Goal: Check status: Check status

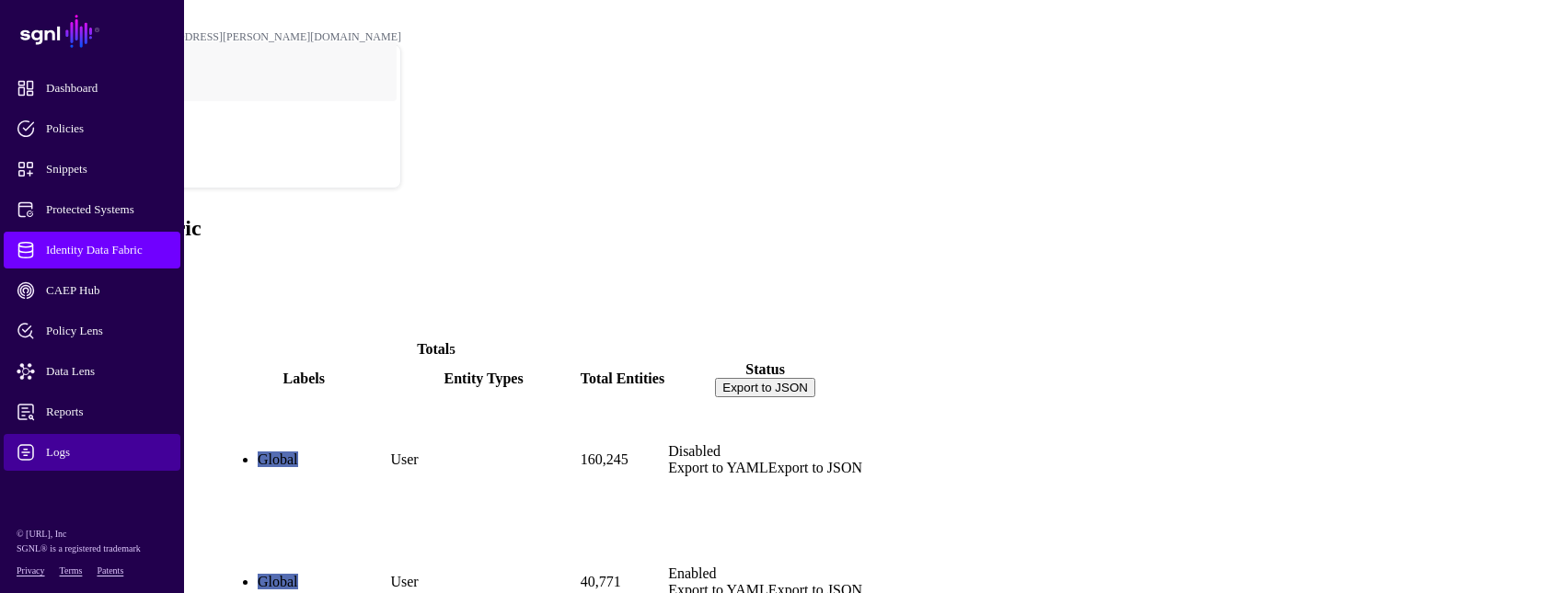
click at [59, 444] on span "Logs" at bounding box center [107, 452] width 181 height 18
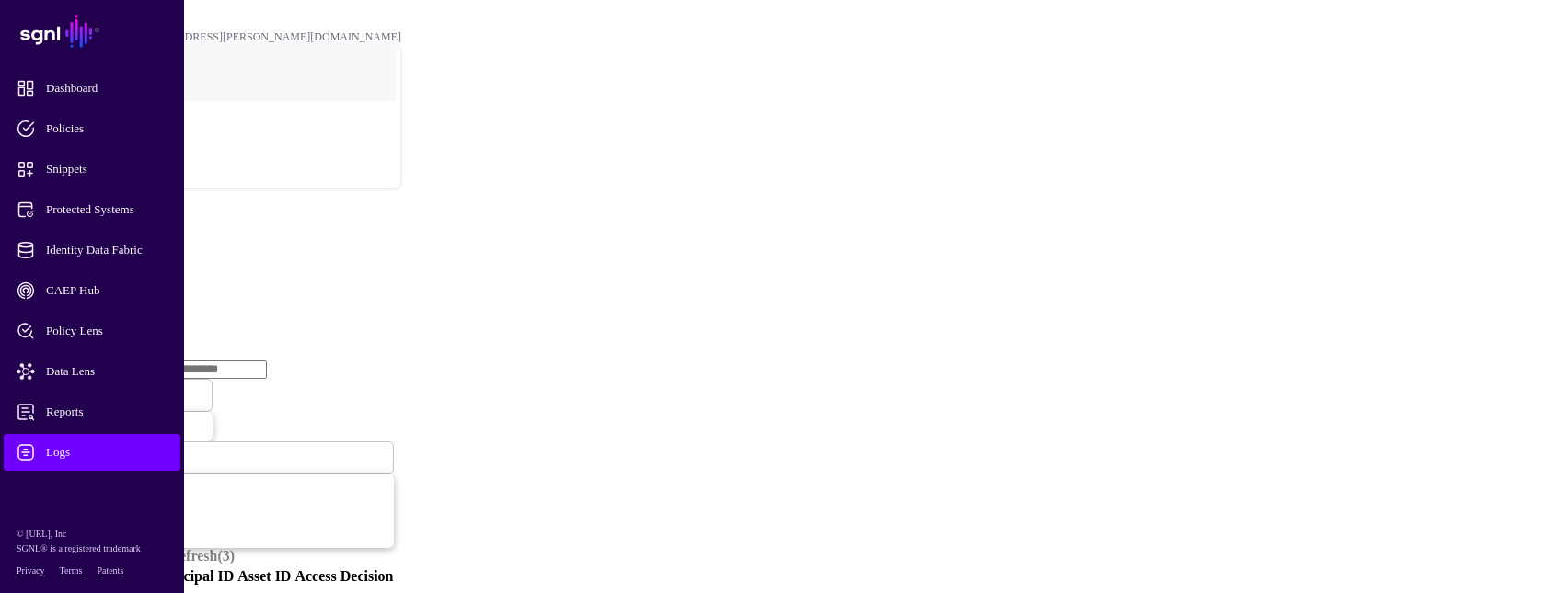
click at [148, 276] on link "Ingestion Service" at bounding box center [96, 284] width 103 height 16
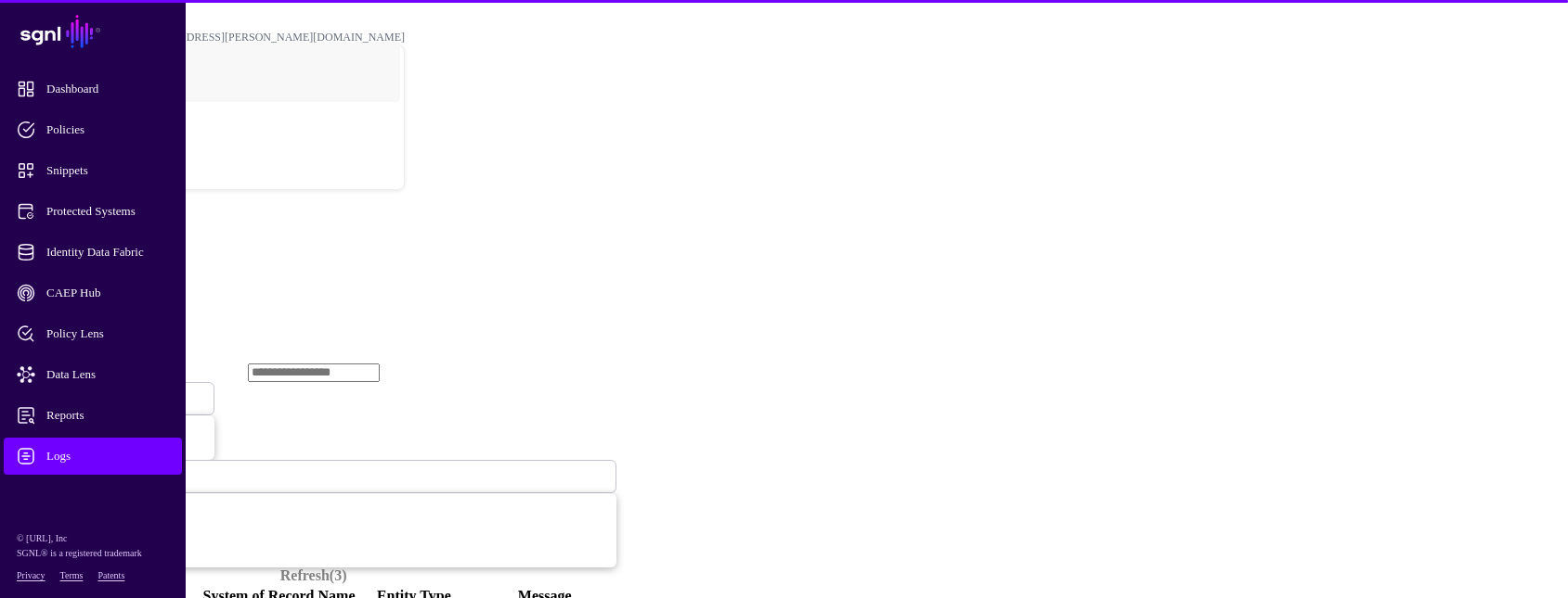
click at [104, 392] on span "Ingestion Started" at bounding box center [63, 399] width 82 height 14
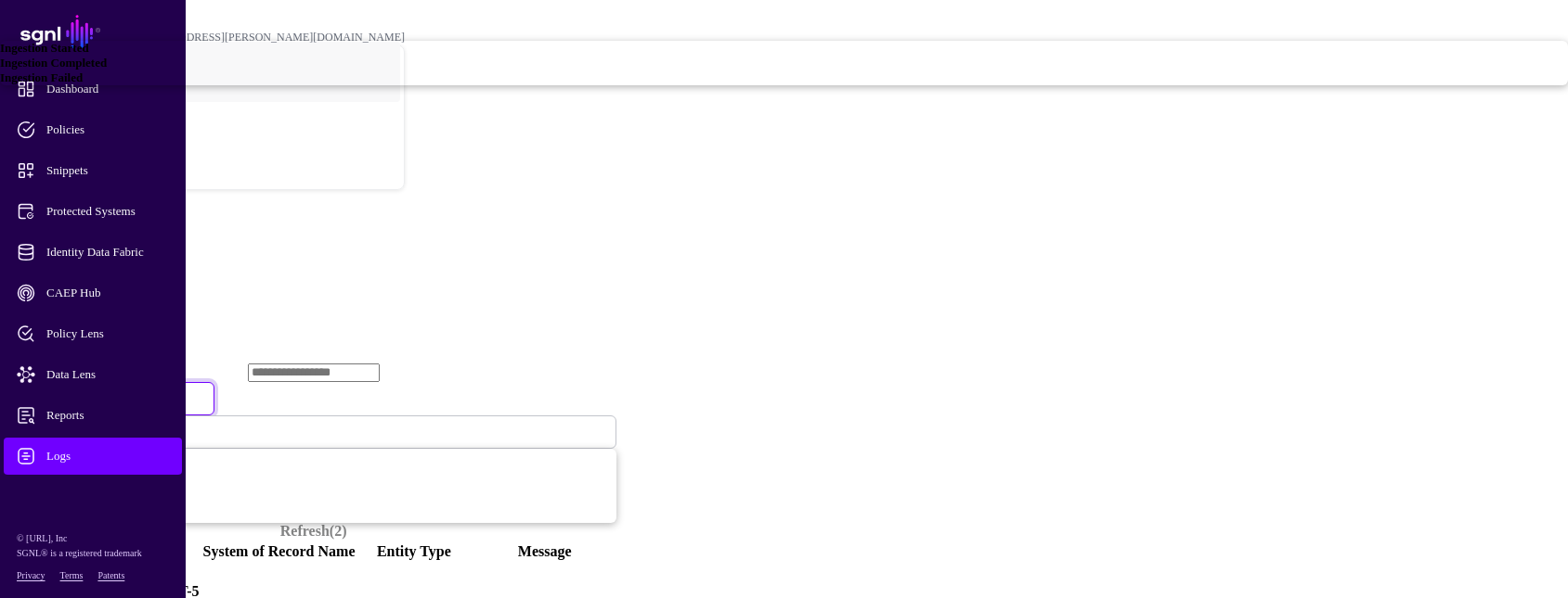
click at [589, 85] on link "Ingestion Failed" at bounding box center [784, 78] width 1568 height 15
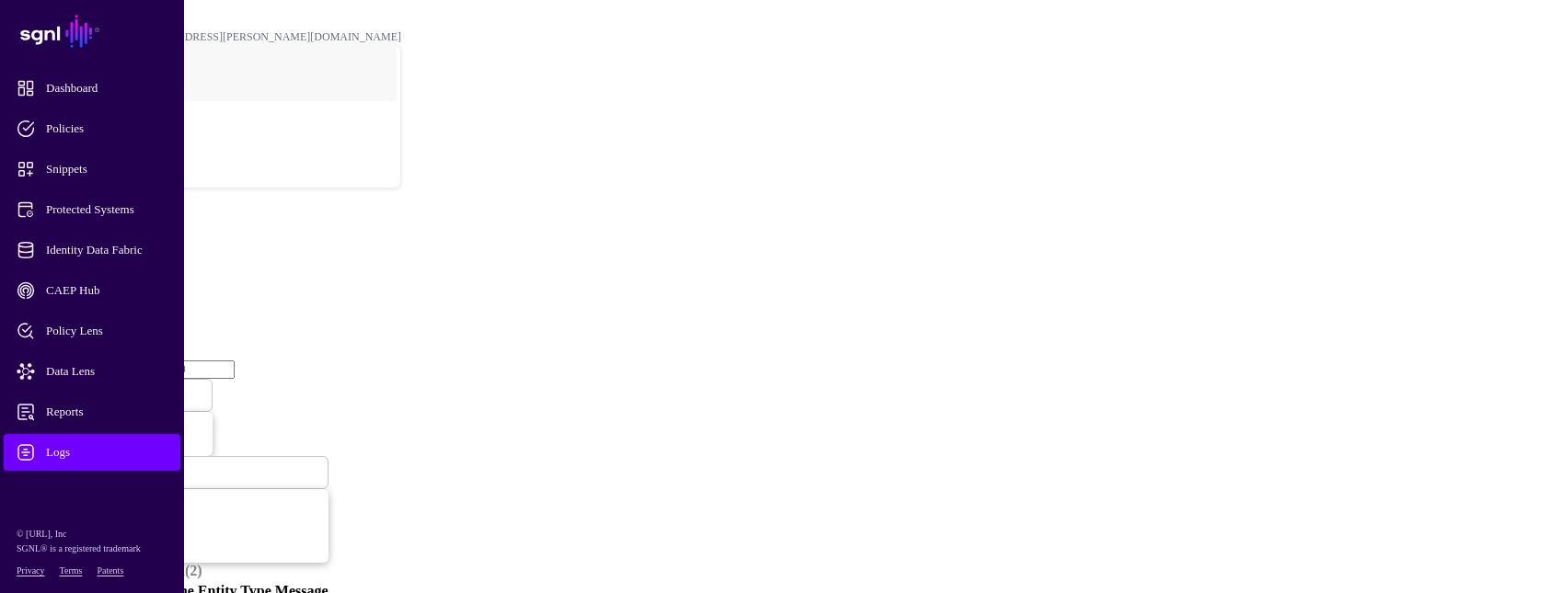
click at [99, 389] on span "Ingestion Failed" at bounding box center [61, 395] width 78 height 14
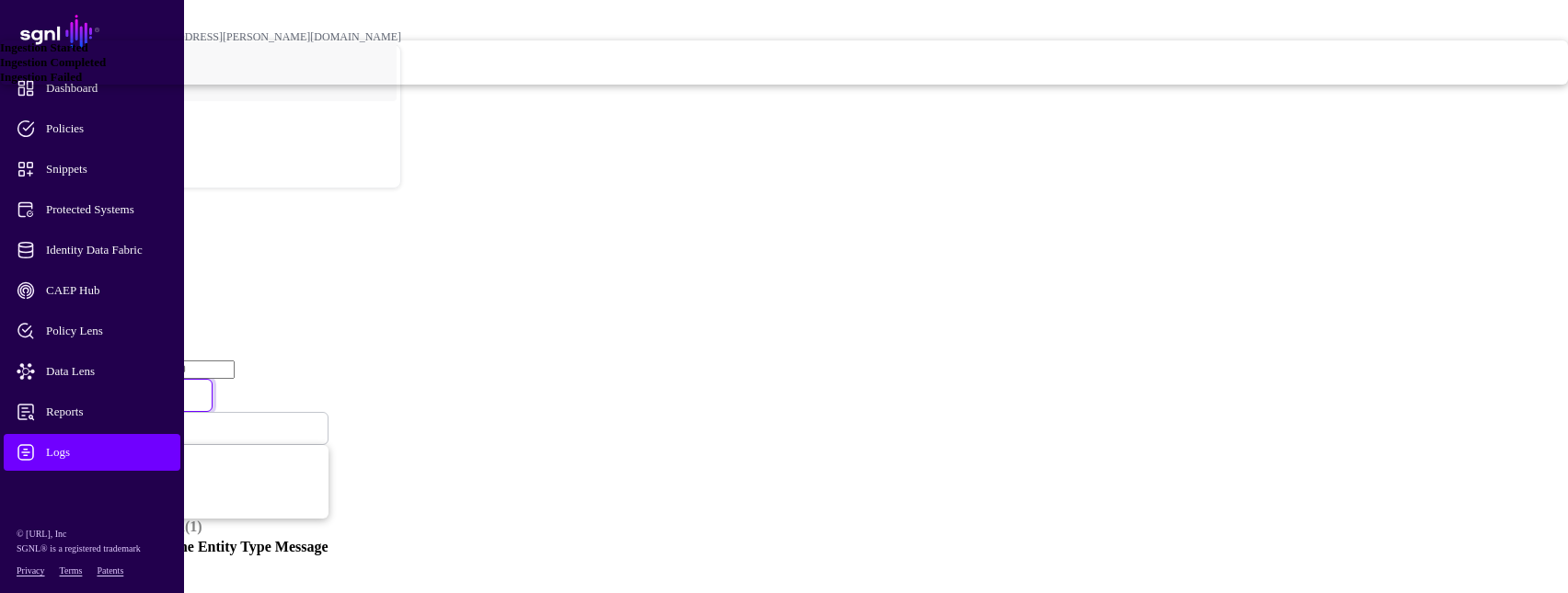
click at [106, 69] on span "Ingestion Completed" at bounding box center [53, 61] width 106 height 14
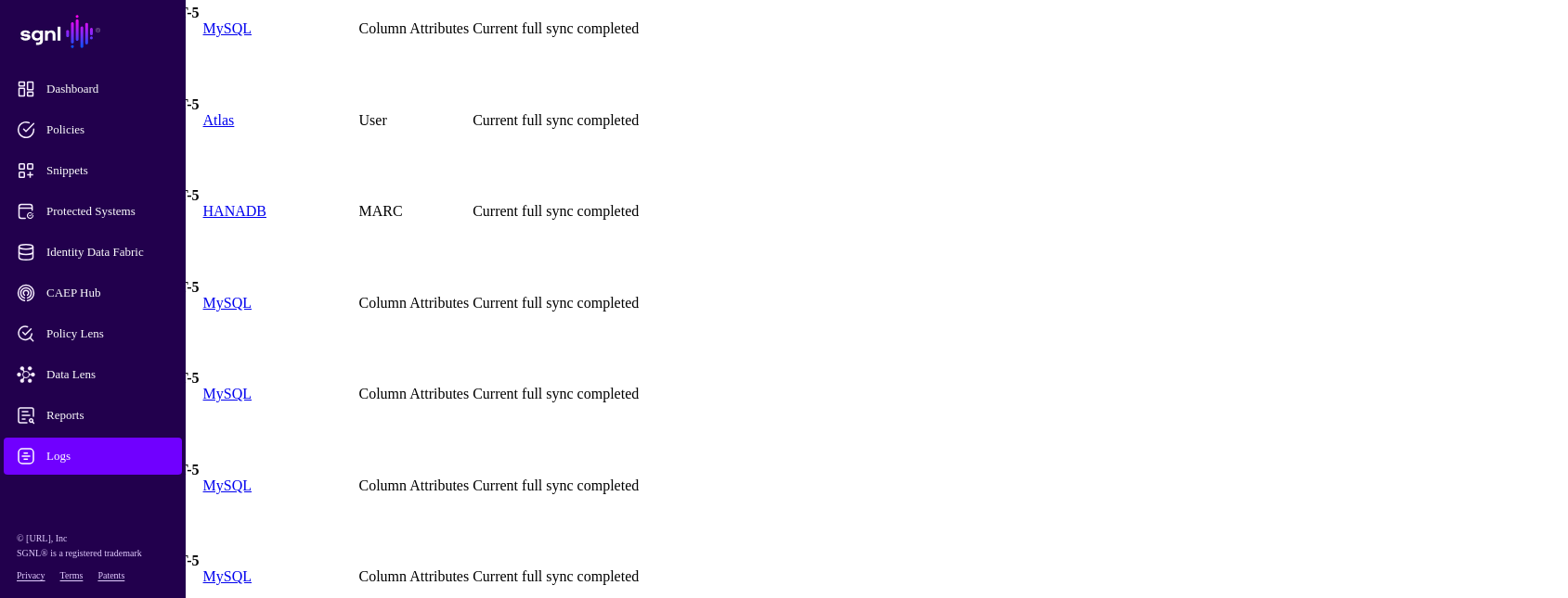
scroll to position [2783, 0]
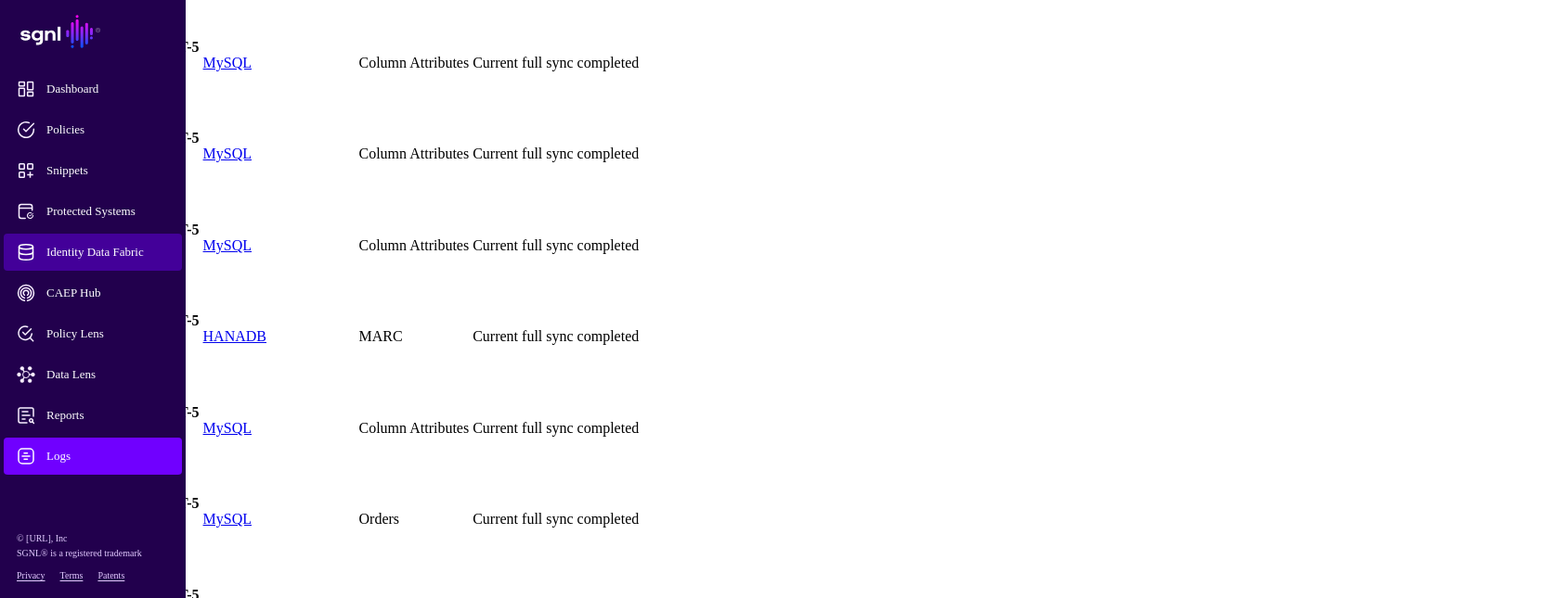
click at [124, 258] on span "Identity Data Fabric" at bounding box center [108, 252] width 182 height 18
